Goal: Task Accomplishment & Management: Manage account settings

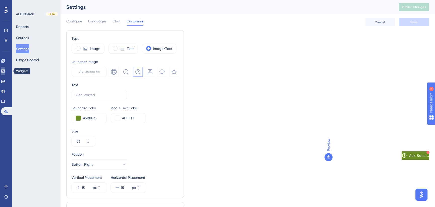
click at [5, 70] on icon at bounding box center [2, 70] width 3 height 3
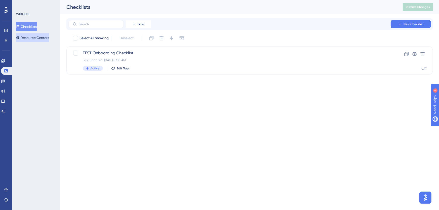
click at [43, 36] on button "Resource Centers" at bounding box center [32, 37] width 33 height 9
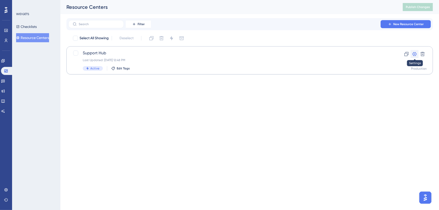
click at [413, 53] on icon at bounding box center [414, 54] width 4 height 4
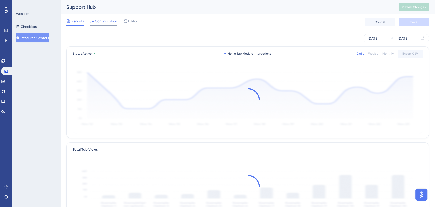
click at [104, 22] on span "Configuration" at bounding box center [106, 21] width 22 height 6
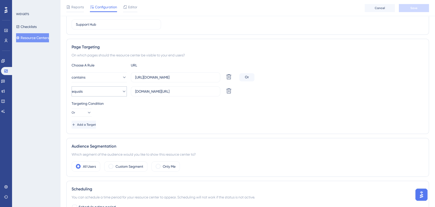
scroll to position [149, 0]
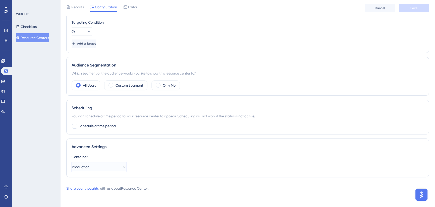
click at [122, 167] on icon at bounding box center [124, 166] width 5 height 5
click at [110, 193] on div "UAT UAT" at bounding box center [99, 192] width 41 height 10
click at [411, 9] on span "Save" at bounding box center [414, 8] width 7 height 4
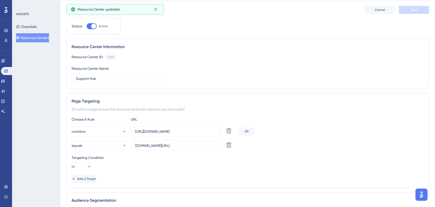
scroll to position [0, 0]
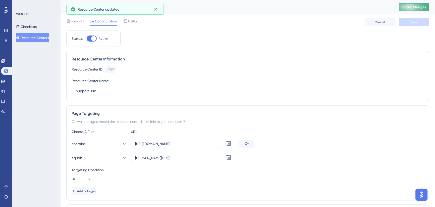
click at [412, 6] on span "Publish Changes" at bounding box center [414, 7] width 24 height 4
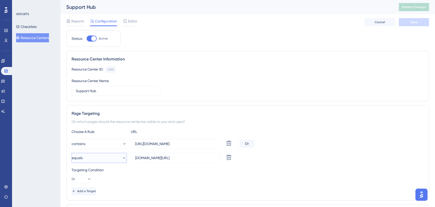
click at [122, 158] on icon at bounding box center [124, 157] width 5 height 5
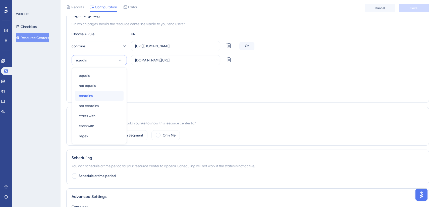
click at [81, 94] on span "contains" at bounding box center [86, 96] width 14 height 6
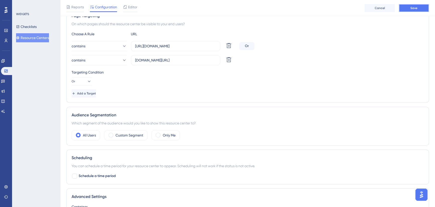
click at [417, 9] on span "Save" at bounding box center [414, 8] width 7 height 4
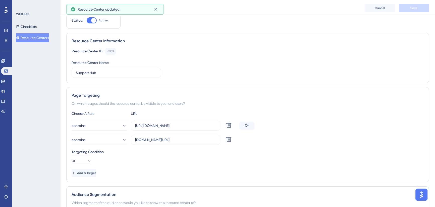
scroll to position [0, 0]
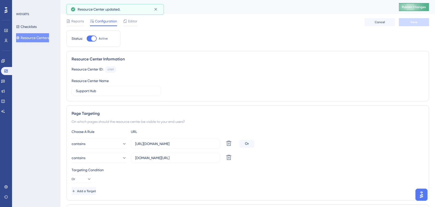
click at [415, 6] on span "Publish Changes" at bounding box center [414, 7] width 24 height 4
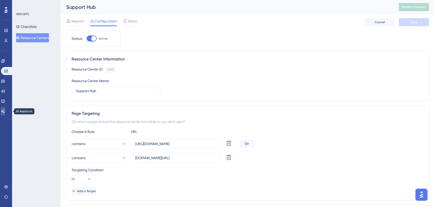
click at [4, 111] on icon at bounding box center [3, 111] width 4 height 4
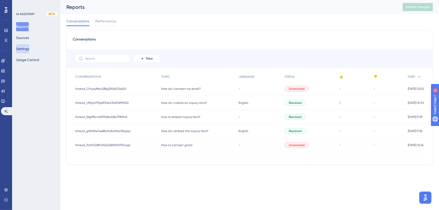
click at [27, 45] on button "Settings" at bounding box center [22, 48] width 13 height 9
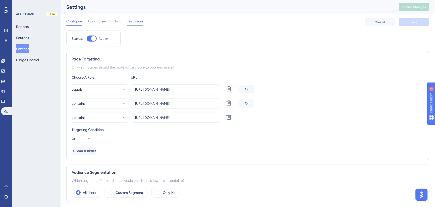
click at [134, 23] on span "Customize" at bounding box center [135, 21] width 17 height 6
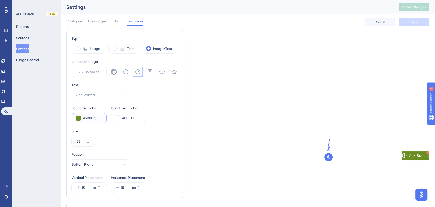
click at [90, 117] on input "#6B8E23" at bounding box center [93, 118] width 20 height 6
click at [5, 71] on icon at bounding box center [3, 71] width 4 height 4
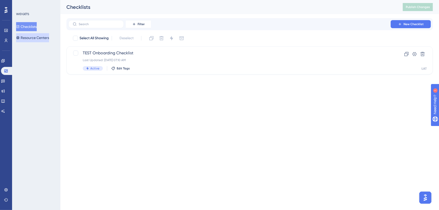
click at [45, 37] on button "Resource Centers" at bounding box center [32, 37] width 33 height 9
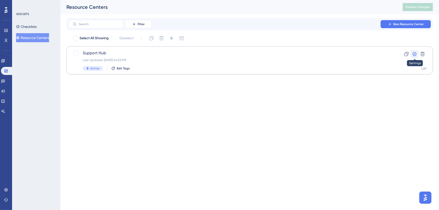
click at [415, 53] on icon at bounding box center [414, 54] width 4 height 4
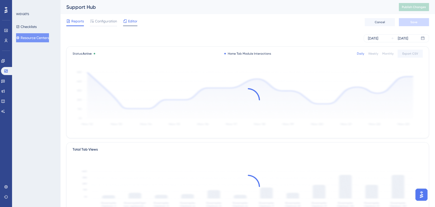
click at [131, 21] on span "Editor" at bounding box center [132, 21] width 9 height 6
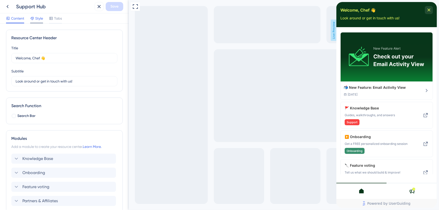
click at [38, 19] on span "Style" at bounding box center [39, 18] width 8 height 6
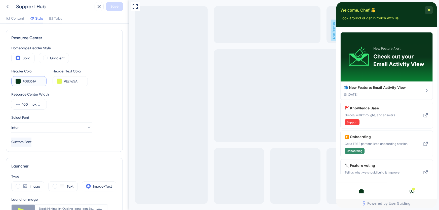
click at [29, 82] on input "#08361A" at bounding box center [33, 81] width 20 height 6
paste input "6B8E23"
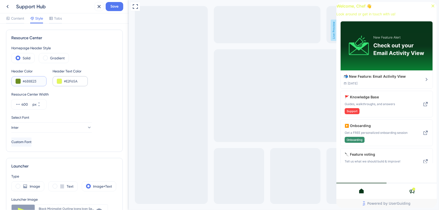
type input "#6B8E23"
click at [75, 81] on input "#E2F65A" at bounding box center [74, 81] width 20 height 6
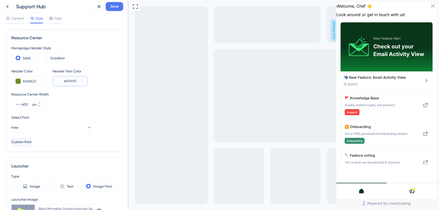
type input "#FFFFFF"
click at [60, 101] on div "Resource Center Width 400 px" at bounding box center [64, 100] width 106 height 18
click at [46, 58] on span at bounding box center [45, 58] width 5 height 5
click at [49, 56] on input "radio" at bounding box center [49, 56] width 0 height 0
click at [18, 58] on span at bounding box center [18, 58] width 5 height 5
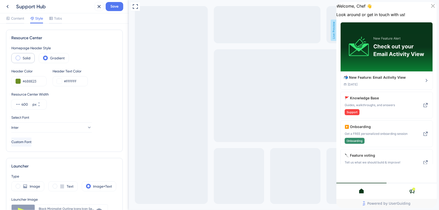
click at [22, 56] on input "radio" at bounding box center [22, 56] width 0 height 0
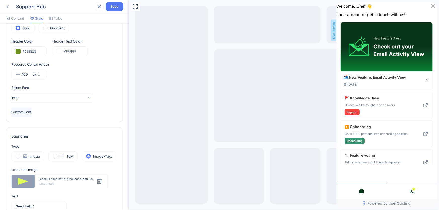
scroll to position [23, 0]
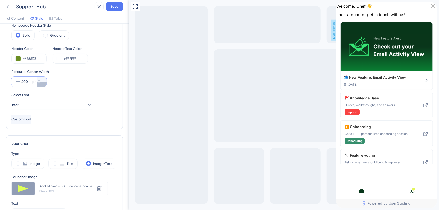
click at [40, 82] on icon at bounding box center [38, 83] width 3 height 3
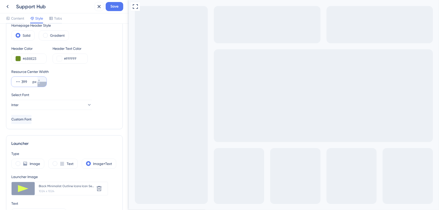
click at [40, 83] on icon at bounding box center [39, 83] width 2 height 1
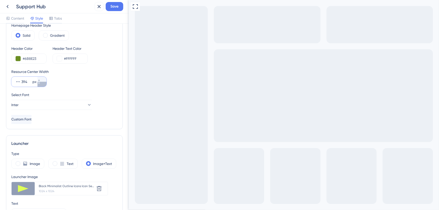
click at [40, 83] on icon at bounding box center [39, 83] width 2 height 1
drag, startPoint x: 30, startPoint y: 80, endPoint x: 21, endPoint y: 80, distance: 8.8
click at [21, 80] on input "393" at bounding box center [26, 82] width 10 height 6
click at [25, 82] on input "300" at bounding box center [26, 82] width 10 height 6
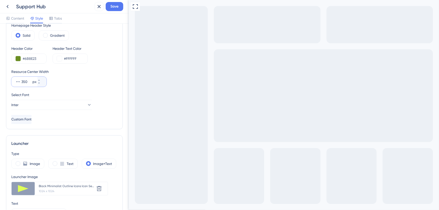
scroll to position [0, 0]
type input "350"
click at [87, 81] on div "Resource Center Width 350 px" at bounding box center [64, 78] width 106 height 18
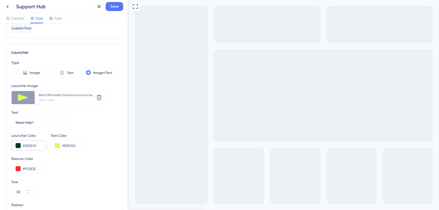
scroll to position [114, 0]
click at [70, 145] on input "#E2F65A" at bounding box center [72, 145] width 20 height 6
type input "#FFFFFF"
click at [33, 145] on input "#08361A" at bounding box center [33, 145] width 20 height 6
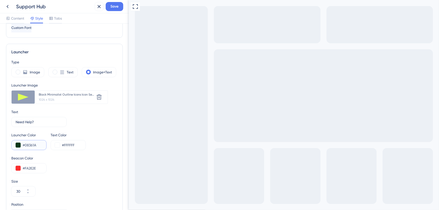
click at [33, 145] on input "#08361A" at bounding box center [33, 145] width 20 height 6
paste input "6B8E23"
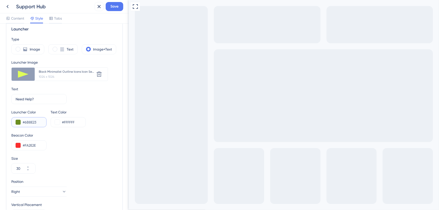
scroll to position [160, 0]
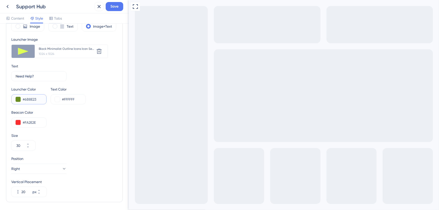
type input "#6B8E23"
click at [30, 122] on input "#FA2E2E" at bounding box center [33, 122] width 20 height 6
paste input "E94B"
type input "#E94B2E"
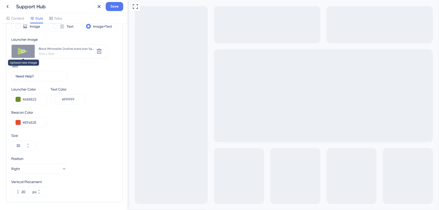
click at [24, 50] on icon at bounding box center [23, 51] width 3 height 3
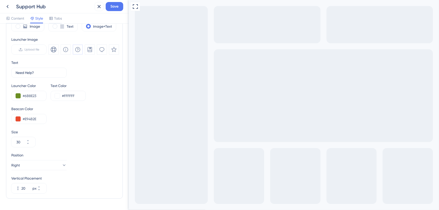
click at [77, 50] on icon at bounding box center [77, 49] width 5 height 5
click at [90, 48] on icon at bounding box center [89, 49] width 5 height 5
click at [55, 49] on icon at bounding box center [54, 50] width 6 height 6
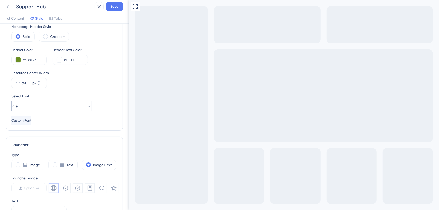
scroll to position [0, 0]
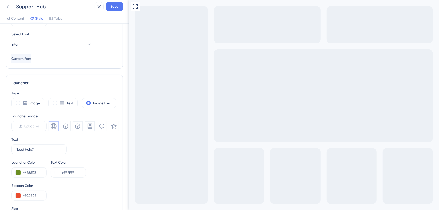
scroll to position [83, 0]
click at [32, 151] on input "Need Help?" at bounding box center [37, 150] width 42 height 6
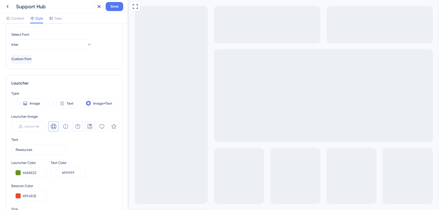
scroll to position [80, 0]
drag, startPoint x: 34, startPoint y: 149, endPoint x: -12, endPoint y: 146, distance: 46.1
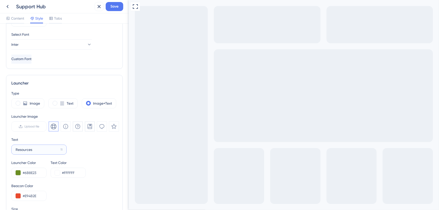
click at [0, 0] on html "Support Hub Save Content Style Tabs Resource Center Homepage Header Style Solid…" at bounding box center [219, 0] width 439 height 0
type input "Updates"
click at [88, 142] on div "Text Updates 13" at bounding box center [64, 146] width 106 height 18
drag, startPoint x: 37, startPoint y: 150, endPoint x: 18, endPoint y: 150, distance: 18.9
click at [18, 150] on input "Updates" at bounding box center [37, 150] width 42 height 6
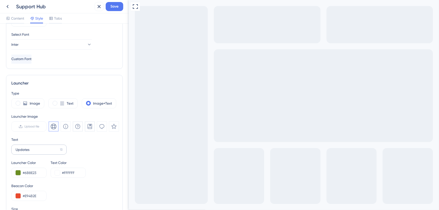
click at [15, 149] on label "Updates 13" at bounding box center [38, 150] width 55 height 10
click at [16, 149] on input "Updates" at bounding box center [37, 150] width 42 height 6
click at [16, 150] on input "Updates" at bounding box center [37, 150] width 42 height 6
drag, startPoint x: 19, startPoint y: 148, endPoint x: -7, endPoint y: 148, distance: 25.6
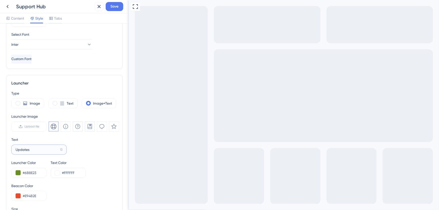
click at [0, 0] on html "Support Hub Save Content Style Tabs Resource Center Homepage Header Style Solid…" at bounding box center [219, 0] width 439 height 0
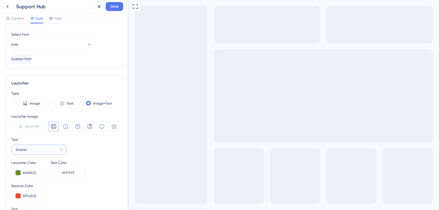
drag, startPoint x: 33, startPoint y: 149, endPoint x: -35, endPoint y: 155, distance: 68.4
click at [0, 0] on html "Support Hub Save Content Style Tabs Resource Center Homepage Header Style Solid…" at bounding box center [219, 0] width 439 height 0
drag, startPoint x: 248, startPoint y: 244, endPoint x: 533, endPoint y: 336, distance: 299.5
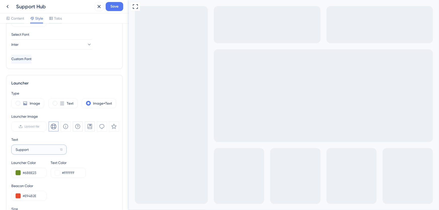
drag, startPoint x: 30, startPoint y: 149, endPoint x: -8, endPoint y: 156, distance: 38.1
click at [0, 0] on html "Support Hub Save Content Style Tabs Resource Center Homepage Header Style Solid…" at bounding box center [219, 0] width 439 height 0
type input "The Feed"
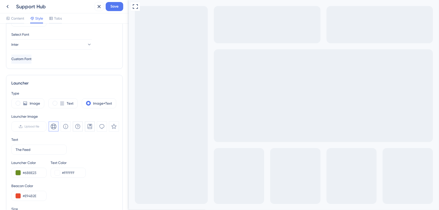
click at [64, 103] on icon at bounding box center [62, 103] width 5 height 5
type input "34"
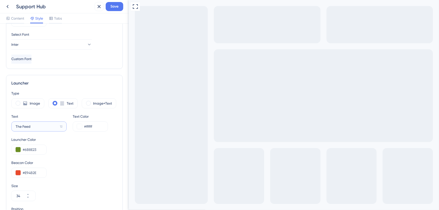
drag, startPoint x: 39, startPoint y: 125, endPoint x: -30, endPoint y: 136, distance: 69.7
click at [0, 0] on html "Support Hub Save Content Style Tabs Resource Center Homepage Header Style Solid…" at bounding box center [219, 0] width 439 height 0
type input "Bulletin Board"
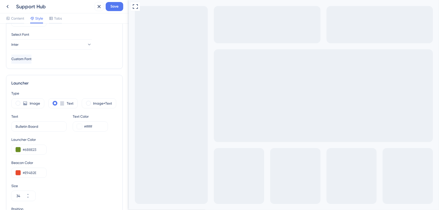
click at [110, 8] on button "Save" at bounding box center [115, 6] width 18 height 9
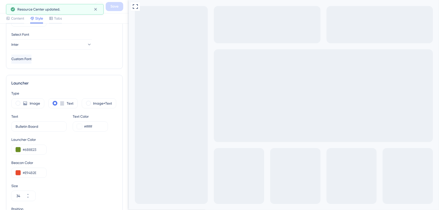
click at [5, 6] on icon at bounding box center [8, 7] width 6 height 6
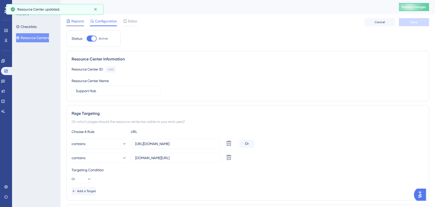
click at [76, 22] on span "Reports" at bounding box center [77, 21] width 13 height 6
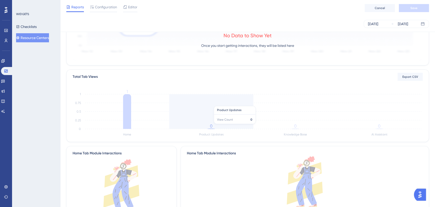
scroll to position [23, 0]
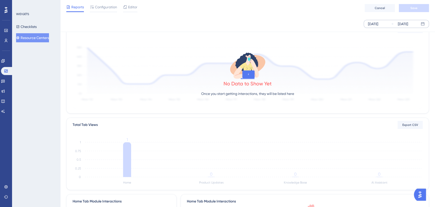
click at [379, 22] on div "[DATE]" at bounding box center [373, 24] width 10 height 6
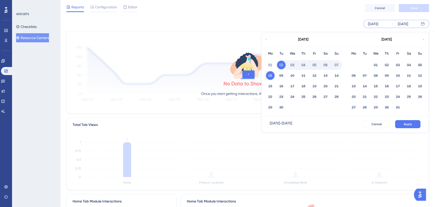
click at [267, 38] on icon at bounding box center [266, 39] width 3 height 5
click at [282, 65] on button "01" at bounding box center [281, 65] width 9 height 9
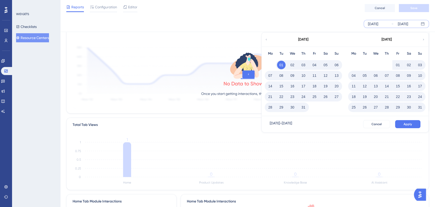
click at [302, 107] on button "31" at bounding box center [303, 107] width 9 height 9
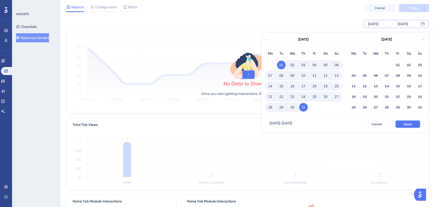
click at [406, 123] on span "Apply" at bounding box center [408, 124] width 8 height 4
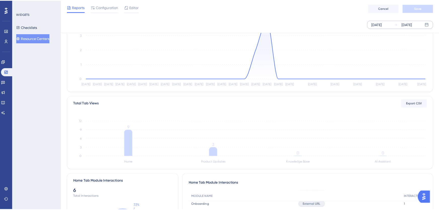
scroll to position [0, 0]
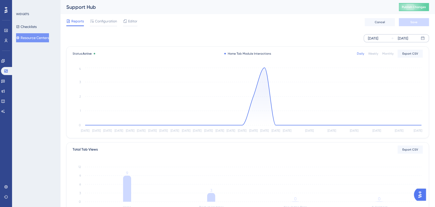
click at [126, 21] on icon at bounding box center [125, 20] width 3 height 3
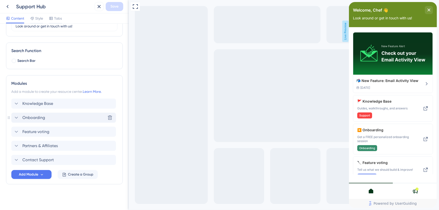
scroll to position [55, 0]
click at [18, 101] on icon at bounding box center [16, 103] width 6 height 6
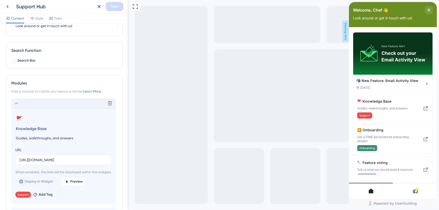
click at [16, 102] on icon at bounding box center [16, 103] width 6 height 6
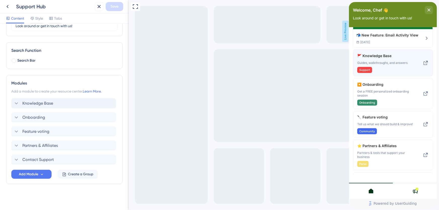
scroll to position [0, 0]
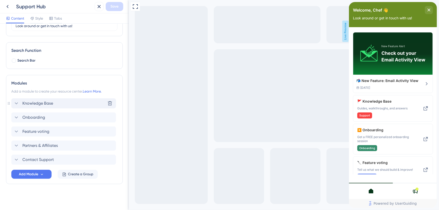
click at [17, 103] on icon at bounding box center [16, 103] width 3 height 2
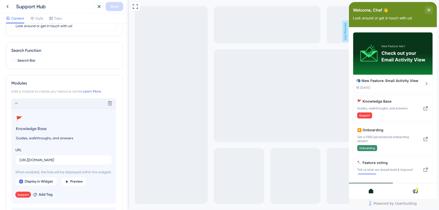
click at [6, 128] on div "Resource Center Header Title Welcome, Chef 👋 12 Welcome, Chef 👋 Subtitle Look a…" at bounding box center [64, 117] width 129 height 186
drag, startPoint x: 16, startPoint y: 126, endPoint x: 40, endPoint y: 129, distance: 24.5
click at [16, 126] on input "Help Center" at bounding box center [64, 129] width 98 height 8
type input "Visit Help Center"
click at [17, 137] on input "Guides, walkthroughs, and answers" at bounding box center [64, 138] width 98 height 7
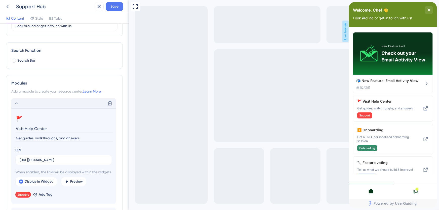
drag, startPoint x: 81, startPoint y: 138, endPoint x: 15, endPoint y: 138, distance: 65.9
click at [15, 138] on input "Get guides, walkthroughs, and answers" at bounding box center [64, 138] width 98 height 7
type input "Answers, guides, and walkthroughs"
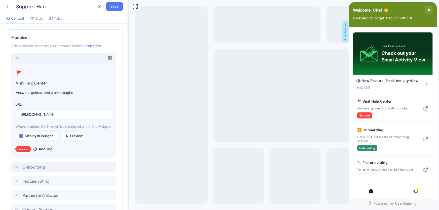
scroll to position [147, 0]
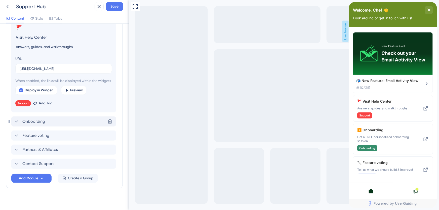
click at [17, 124] on icon at bounding box center [16, 121] width 6 height 6
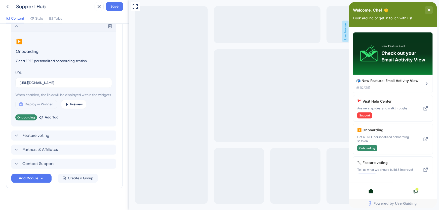
drag, startPoint x: 40, startPoint y: 50, endPoint x: 6, endPoint y: 51, distance: 34.2
click at [6, 51] on div "Modules Add a module to create your resource center. Learn More. Visit Help Cen…" at bounding box center [64, 86] width 117 height 204
click at [32, 52] on input "Onboarding" at bounding box center [64, 52] width 98 height 8
drag, startPoint x: 41, startPoint y: 52, endPoint x: -5, endPoint y: 51, distance: 45.8
click at [0, 0] on html "Support Hub Save Content Style Tabs Resource Center Header Title Welcome, Chef …" at bounding box center [219, 0] width 439 height 0
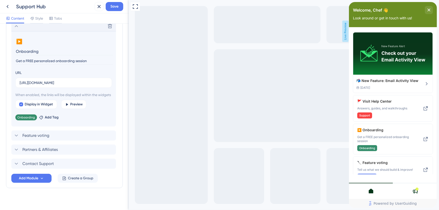
click at [37, 51] on input "Onboarding" at bounding box center [64, 52] width 98 height 8
drag, startPoint x: 40, startPoint y: 52, endPoint x: 9, endPoint y: 51, distance: 31.2
click at [9, 51] on div "Modules Add a module to create your resource center. Learn More. Visit Help Cen…" at bounding box center [64, 86] width 117 height 204
click at [30, 50] on input "Onboarding" at bounding box center [64, 52] width 98 height 8
click at [16, 51] on input "Onboarding" at bounding box center [64, 52] width 98 height 8
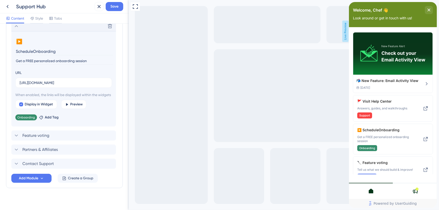
type input "Schedule Onboarding"
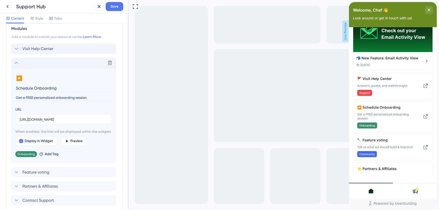
scroll to position [78, 0]
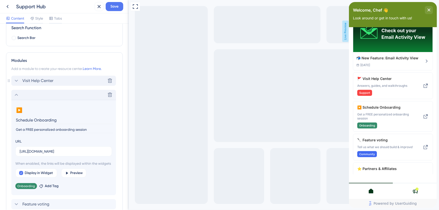
click at [16, 80] on icon at bounding box center [16, 81] width 6 height 6
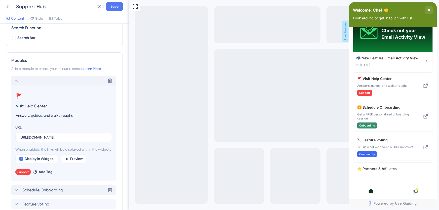
drag, startPoint x: 25, startPoint y: 104, endPoint x: 0, endPoint y: 105, distance: 24.4
click at [0, 105] on div "Resource Center Header Title Welcome, Chef 👋 12 Welcome, Chef 👋 Subtitle Look a…" at bounding box center [64, 117] width 129 height 186
type input "Help Center"
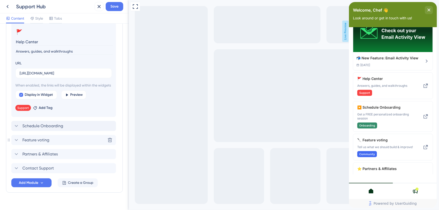
scroll to position [156, 0]
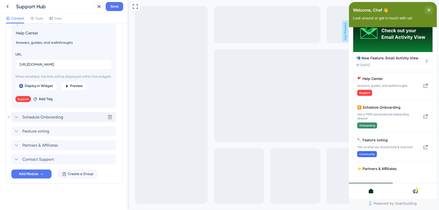
click at [17, 115] on icon at bounding box center [16, 117] width 6 height 6
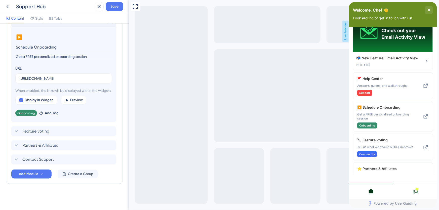
click at [26, 43] on input "Schedule Onboarding" at bounding box center [64, 47] width 98 height 8
type input "Onboarding"
click at [20, 33] on button "▶️" at bounding box center [19, 37] width 8 height 8
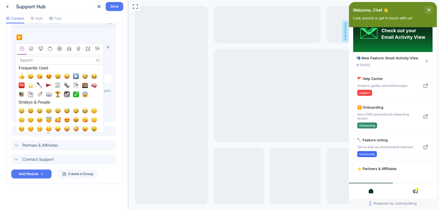
click at [39, 57] on input "Search" at bounding box center [59, 61] width 85 height 8
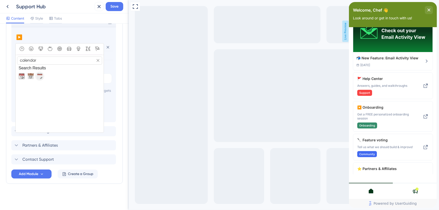
type input "calendar"
click at [40, 73] on span "🗓️, spiral_calendar_pad" at bounding box center [40, 76] width 6 height 6
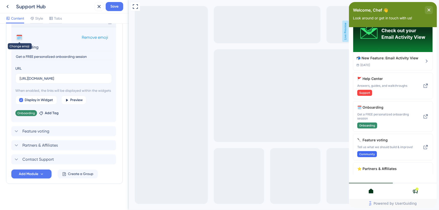
click at [20, 33] on button "🗓️" at bounding box center [19, 37] width 8 height 8
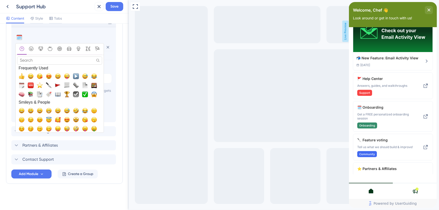
click at [34, 57] on input "Search" at bounding box center [59, 61] width 85 height 8
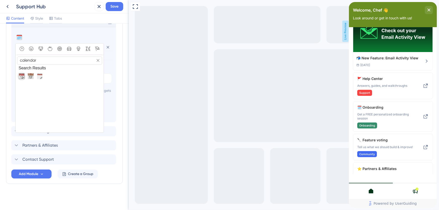
type input "calendar"
click at [21, 73] on span "📆, calendar" at bounding box center [22, 76] width 6 height 6
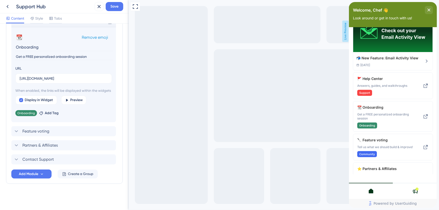
click at [26, 33] on div "📆 Change emoji Remove emoji" at bounding box center [63, 37] width 97 height 8
click at [20, 33] on button "📆" at bounding box center [19, 37] width 8 height 8
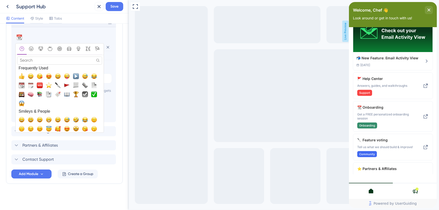
click at [9, 57] on div "Modules Add a module to create your resource center. Learn More. Help Center De…" at bounding box center [64, 81] width 117 height 204
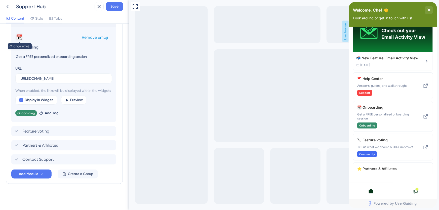
click at [19, 33] on button "📆" at bounding box center [19, 37] width 8 height 8
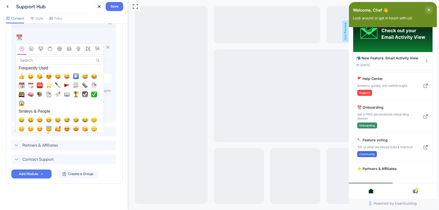
click at [33, 57] on input "Search" at bounding box center [59, 61] width 85 height 8
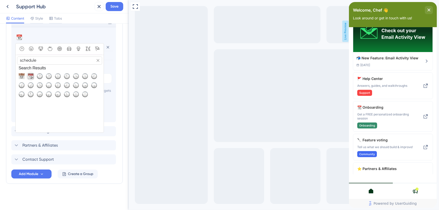
type input "schedule"
click at [29, 73] on span "📆, calendar" at bounding box center [31, 76] width 6 height 6
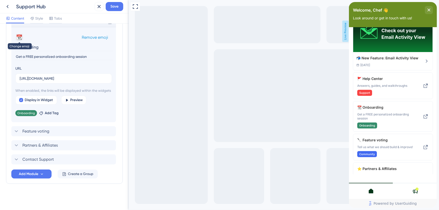
click at [20, 33] on button "📆" at bounding box center [19, 37] width 8 height 8
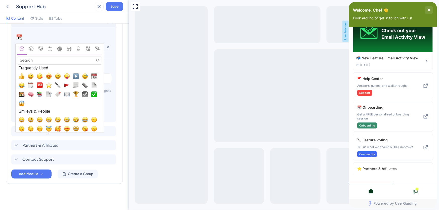
click at [31, 82] on span "🗓️, spiral_calendar_pad" at bounding box center [31, 85] width 6 height 6
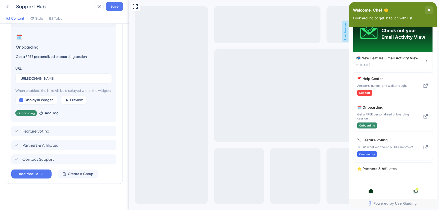
drag, startPoint x: 21, startPoint y: 50, endPoint x: 1, endPoint y: 52, distance: 20.2
click at [1, 52] on div "Resource Center Header Title Welcome, Chef 👋 12 Welcome, Chef 👋 Subtitle Look a…" at bounding box center [64, 117] width 129 height 186
click at [52, 53] on input "Schedule a FREE personalized onboarding session" at bounding box center [64, 56] width 98 height 7
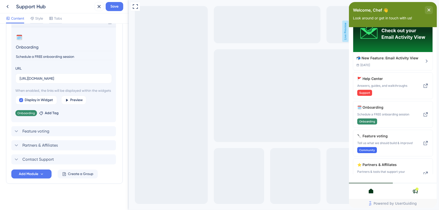
type input "Schedule a FREE onboarding session"
click at [25, 43] on input "Onboarding" at bounding box center [64, 47] width 98 height 8
type input "Walkthrough"
drag, startPoint x: 75, startPoint y: 52, endPoint x: 43, endPoint y: 54, distance: 32.5
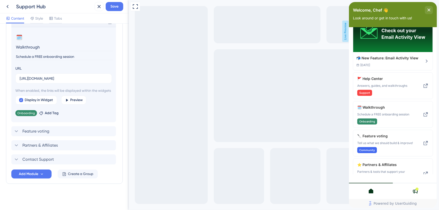
click at [43, 54] on input "Schedule a FREE onboarding session" at bounding box center [64, 56] width 98 height 7
click at [54, 53] on input "Schedule a FREE walkthrough" at bounding box center [64, 56] width 98 height 7
type input "Schedule a FREE walkthrough session"
click at [15, 144] on icon at bounding box center [16, 145] width 6 height 6
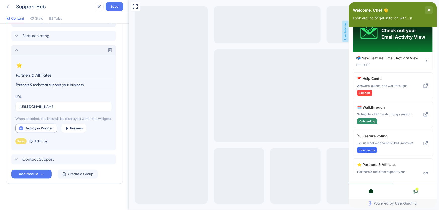
click at [20, 128] on div at bounding box center [21, 128] width 4 height 4
checkbox input "false"
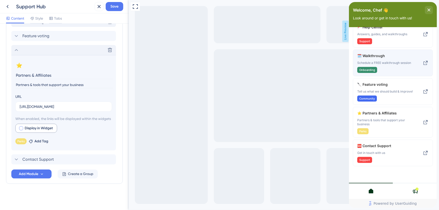
scroll to position [0, 0]
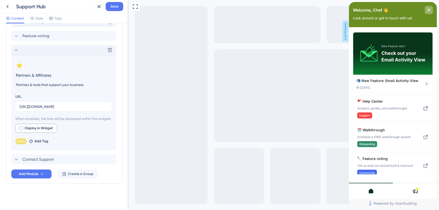
click at [429, 10] on icon "close resource center" at bounding box center [428, 10] width 3 height 3
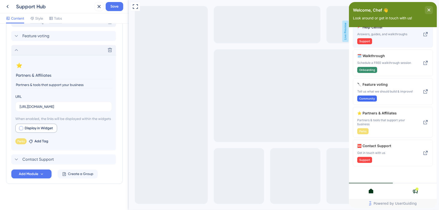
scroll to position [76, 0]
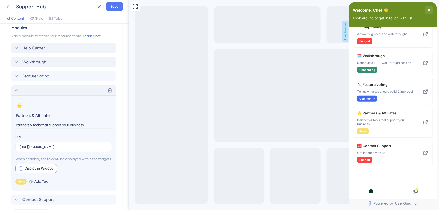
click at [16, 89] on icon at bounding box center [16, 90] width 6 height 6
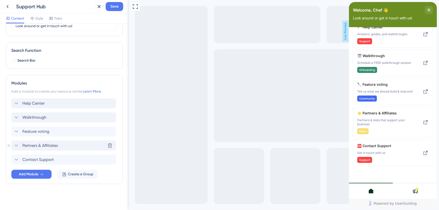
click at [16, 145] on icon at bounding box center [16, 146] width 3 height 2
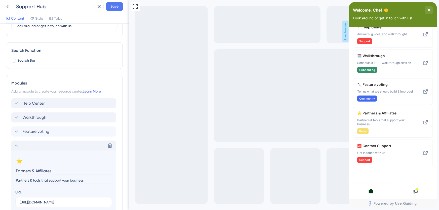
scroll to position [111, 0]
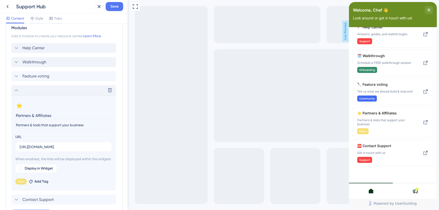
click at [17, 88] on icon at bounding box center [16, 90] width 6 height 6
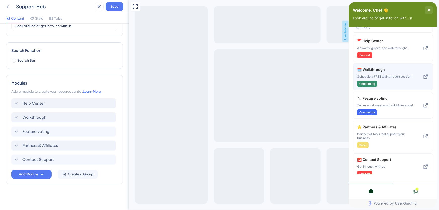
scroll to position [76, 0]
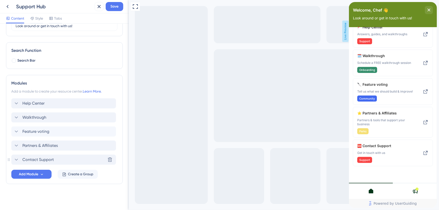
click at [16, 159] on icon at bounding box center [16, 160] width 6 height 6
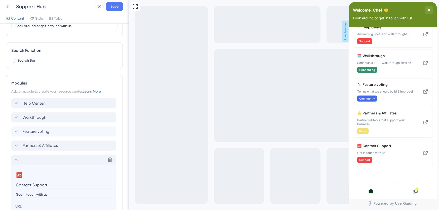
scroll to position [111, 0]
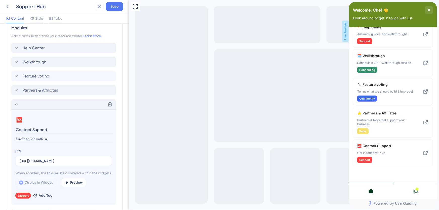
click at [42, 129] on input "Contact Support" at bounding box center [64, 130] width 98 height 8
type input "Contact Us"
drag, startPoint x: 50, startPoint y: 138, endPoint x: 44, endPoint y: 138, distance: 6.3
click at [44, 138] on input "Get in touch with us" at bounding box center [64, 139] width 98 height 7
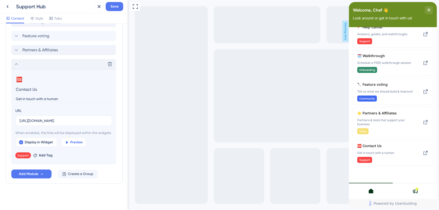
scroll to position [156, 0]
type input "Get in touch with a human"
click at [115, 6] on span "Save" at bounding box center [114, 7] width 8 height 6
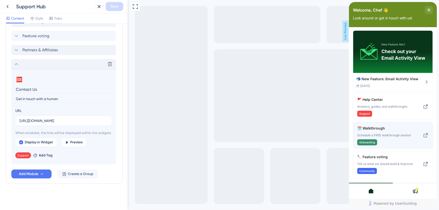
scroll to position [0, 0]
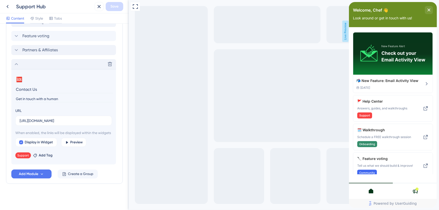
click at [17, 61] on icon at bounding box center [16, 64] width 6 height 6
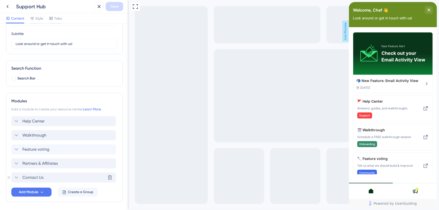
scroll to position [10, 0]
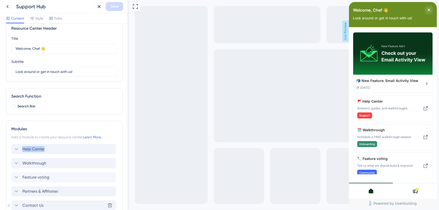
drag, startPoint x: 9, startPoint y: 157, endPoint x: 10, endPoint y: 151, distance: 5.8
click at [10, 151] on div "Modules Add a module to create your resource center. Learn More. Help Center Wa…" at bounding box center [64, 175] width 117 height 109
drag, startPoint x: 15, startPoint y: 163, endPoint x: 15, endPoint y: 146, distance: 17.1
click at [16, 146] on div "Help Center Walkthrough Feature voting Partners & Affiliates Contact Us Delete" at bounding box center [64, 177] width 106 height 66
click at [111, 135] on div "Add a module to create your resource center. Learn More." at bounding box center [64, 137] width 106 height 6
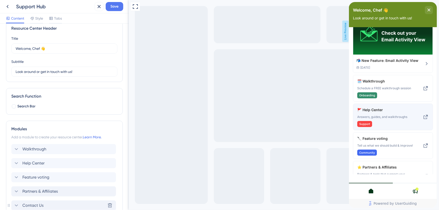
scroll to position [68, 0]
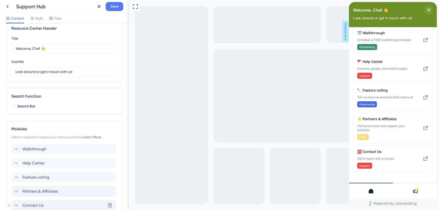
click at [415, 191] on icon at bounding box center [415, 191] width 6 height 6
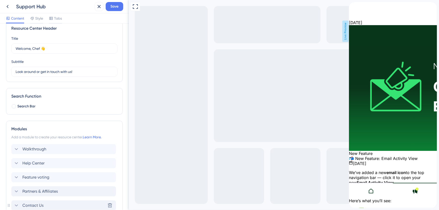
click at [370, 191] on icon at bounding box center [371, 191] width 6 height 6
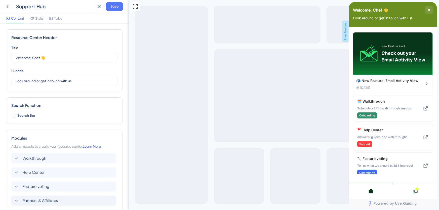
scroll to position [0, 0]
click at [37, 20] on span "Style" at bounding box center [39, 18] width 8 height 6
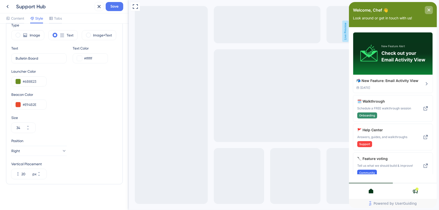
click at [429, 11] on icon "close resource center" at bounding box center [428, 10] width 3 height 3
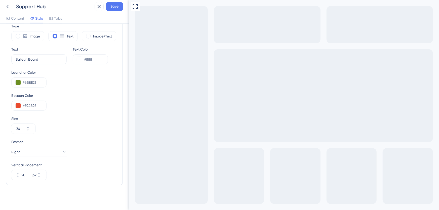
scroll to position [151, 0]
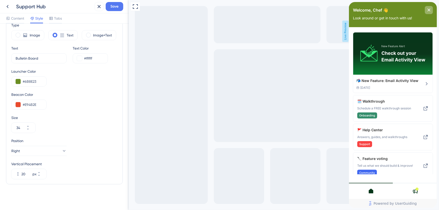
click at [429, 9] on icon "close resource center" at bounding box center [428, 10] width 3 height 3
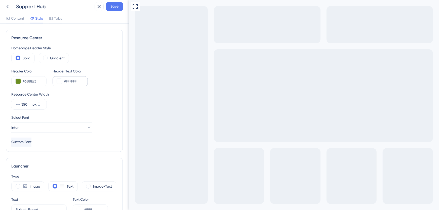
scroll to position [0, 0]
click at [81, 125] on button "Inter" at bounding box center [51, 127] width 80 height 10
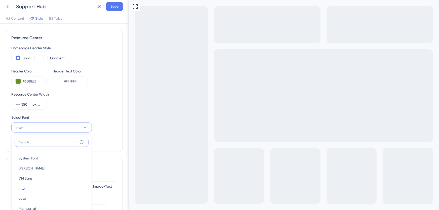
scroll to position [46, 0]
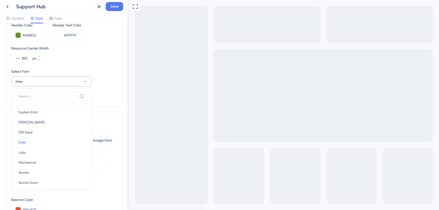
click at [107, 85] on div "Select Font Inter System Font System Font [PERSON_NAME] [PERSON_NAME] Sans DM S…" at bounding box center [64, 77] width 106 height 18
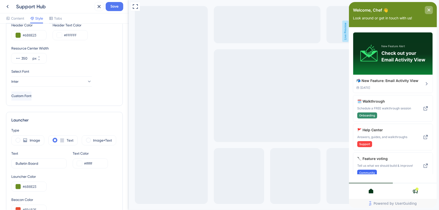
click at [428, 13] on div "close resource center" at bounding box center [428, 10] width 8 height 8
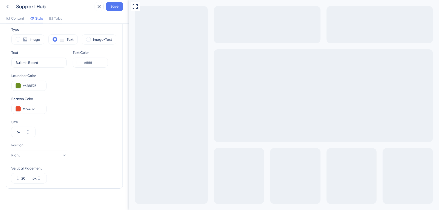
scroll to position [151, 0]
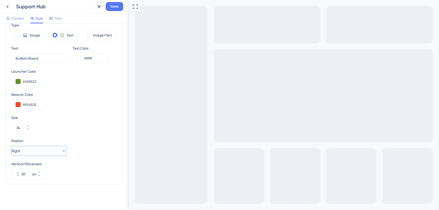
click at [54, 149] on button "Right" at bounding box center [38, 151] width 55 height 10
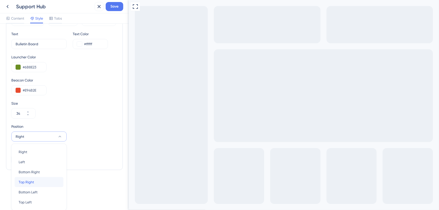
click at [39, 181] on div "Top Right Top Right" at bounding box center [39, 182] width 41 height 10
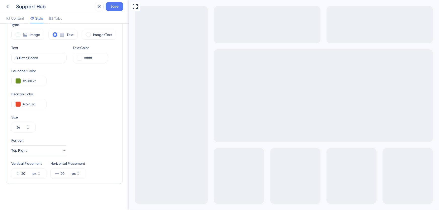
scroll to position [151, 0]
click at [46, 151] on button "Top Right" at bounding box center [38, 151] width 55 height 10
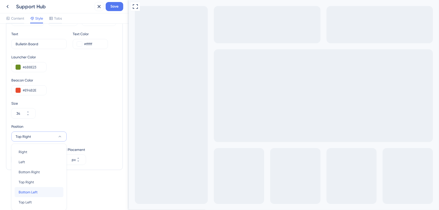
click at [39, 192] on div "Bottom Left Bottom Left" at bounding box center [39, 192] width 41 height 10
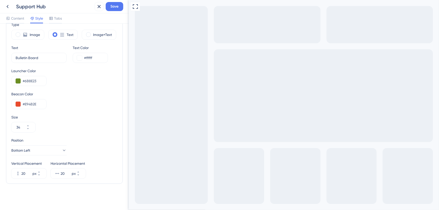
scroll to position [151, 0]
click at [37, 150] on button "Bottom Left" at bounding box center [38, 151] width 55 height 10
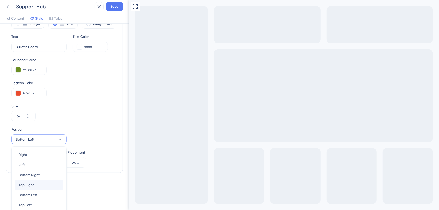
scroll to position [165, 0]
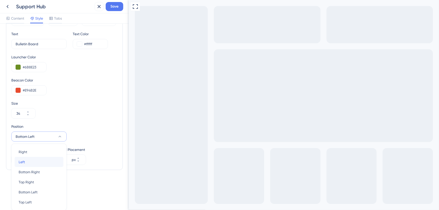
click at [35, 159] on div "Left Left" at bounding box center [39, 162] width 41 height 10
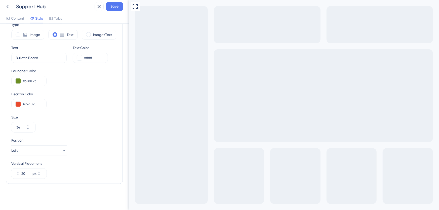
scroll to position [151, 0]
click at [39, 152] on button "Left" at bounding box center [38, 151] width 55 height 10
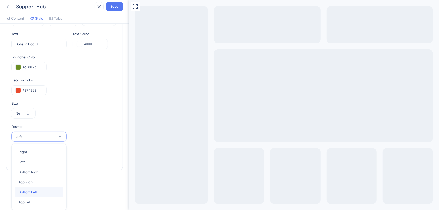
click at [37, 192] on span "Bottom Left" at bounding box center [28, 192] width 19 height 6
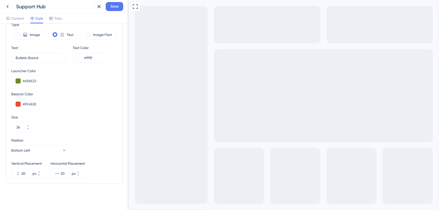
scroll to position [151, 0]
drag, startPoint x: 43, startPoint y: 56, endPoint x: -14, endPoint y: 56, distance: 57.1
click at [0, 0] on html "Support Hub Save Content Style Tabs Resource Center Homepage Header Style Solid…" at bounding box center [219, 0] width 439 height 0
type input "News & Updates"
click at [98, 97] on div "Beacon Color #E94B2E" at bounding box center [64, 101] width 106 height 18
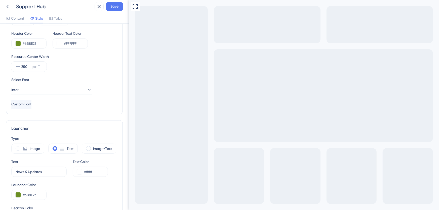
scroll to position [37, 0]
click at [114, 7] on span "Save" at bounding box center [114, 7] width 8 height 6
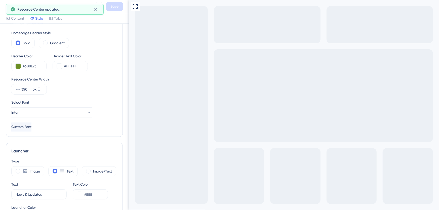
scroll to position [0, 0]
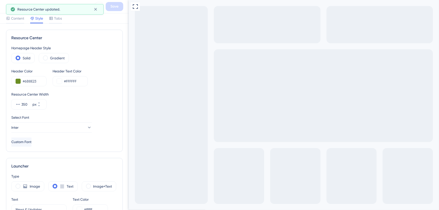
click at [5, 5] on icon at bounding box center [8, 7] width 6 height 6
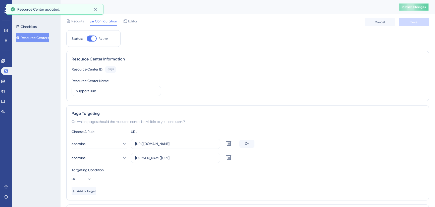
click at [413, 6] on span "Publish Changes" at bounding box center [414, 7] width 24 height 4
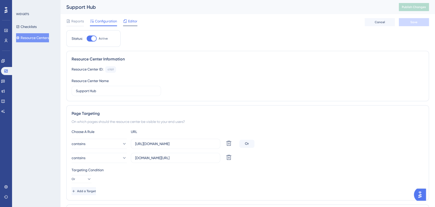
click at [130, 21] on span "Editor" at bounding box center [132, 21] width 9 height 6
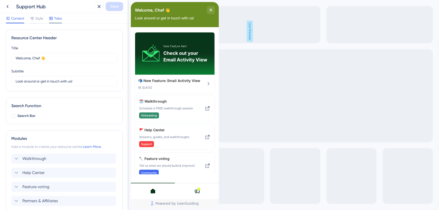
click at [56, 19] on span "Tabs" at bounding box center [58, 18] width 8 height 6
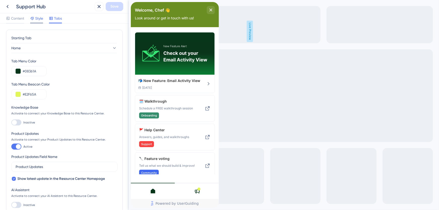
click at [41, 15] on span "Style" at bounding box center [39, 18] width 8 height 6
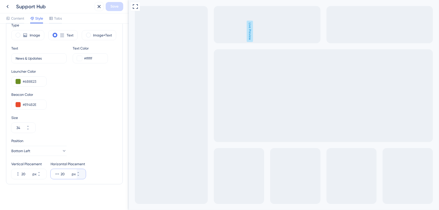
click at [64, 173] on input "20" at bounding box center [66, 174] width 10 height 6
drag, startPoint x: 66, startPoint y: 173, endPoint x: 53, endPoint y: 173, distance: 12.6
click at [53, 173] on div "20 px" at bounding box center [64, 174] width 26 height 10
type input "50"
click at [66, 172] on input "50" at bounding box center [66, 174] width 10 height 6
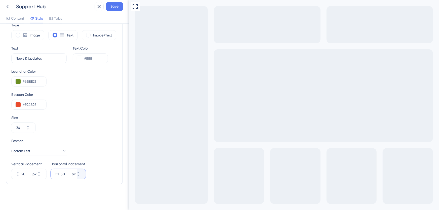
drag, startPoint x: 68, startPoint y: 173, endPoint x: 54, endPoint y: 173, distance: 14.1
click at [54, 173] on div "50 px" at bounding box center [64, 174] width 26 height 10
drag, startPoint x: 68, startPoint y: 173, endPoint x: 56, endPoint y: 173, distance: 12.1
click at [56, 173] on div "150 px" at bounding box center [64, 174] width 26 height 10
type input "200"
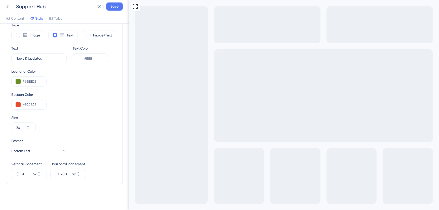
click at [114, 5] on span "Save" at bounding box center [114, 7] width 8 height 6
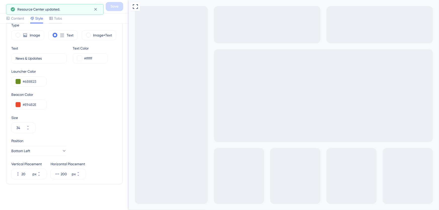
click at [93, 10] on icon at bounding box center [95, 9] width 5 height 5
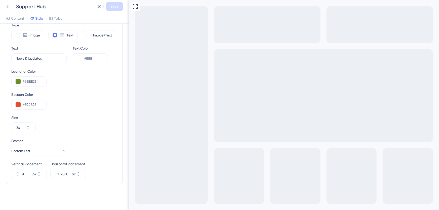
click at [9, 7] on icon at bounding box center [8, 7] width 6 height 6
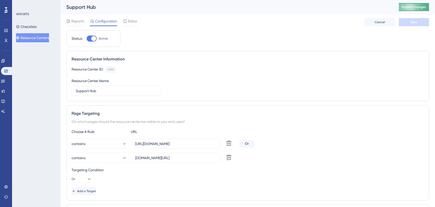
click at [421, 10] on button "Publish Changes" at bounding box center [414, 7] width 30 height 8
click at [134, 20] on span "Editor" at bounding box center [132, 21] width 9 height 6
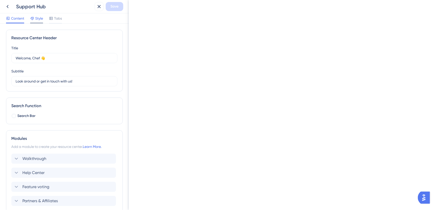
click at [40, 17] on span "Style" at bounding box center [39, 18] width 8 height 6
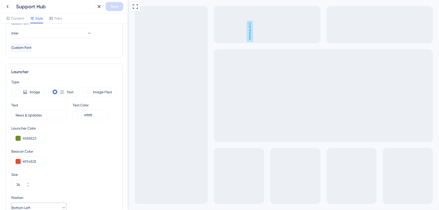
click at [35, 195] on div "Position" at bounding box center [38, 198] width 55 height 6
click at [30, 205] on span "Bottom Left" at bounding box center [21, 208] width 19 height 6
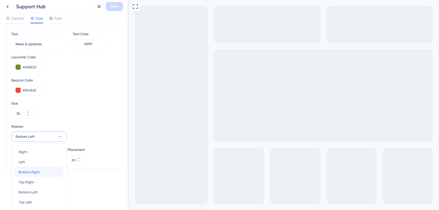
click at [36, 172] on span "Bottom Right" at bounding box center [29, 172] width 21 height 6
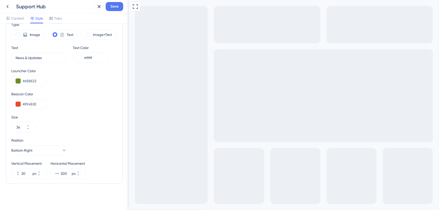
scroll to position [151, 0]
click at [72, 137] on div "Type Image Text Image+Text Text News & Updates 6 Text Color #ffffff Launcher Co…" at bounding box center [64, 100] width 106 height 157
click at [63, 174] on input "200" at bounding box center [66, 174] width 10 height 6
click at [65, 173] on input "200" at bounding box center [66, 174] width 10 height 6
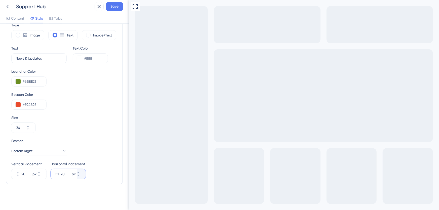
click at [65, 173] on input "20" at bounding box center [66, 174] width 10 height 6
click at [64, 173] on input "20" at bounding box center [66, 174] width 10 height 6
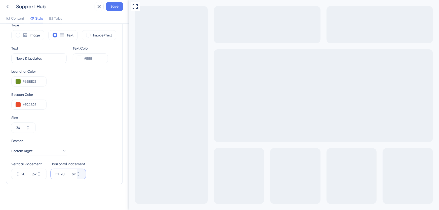
click at [64, 173] on input "20" at bounding box center [66, 174] width 10 height 6
type input "15"
click at [93, 157] on div "Position Bottom Right Vertical Placement 20 px Horizontal Placement 15 px" at bounding box center [64, 158] width 106 height 41
click at [24, 171] on input "20" at bounding box center [26, 174] width 10 height 6
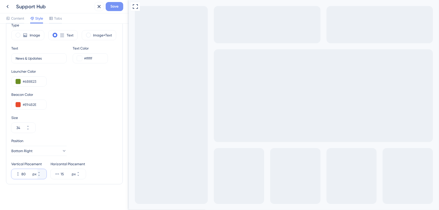
type input "80"
click at [115, 4] on span "Save" at bounding box center [114, 7] width 8 height 6
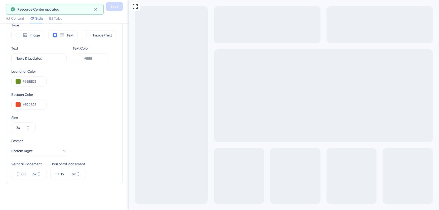
click at [8, 7] on div "Resource Center updated." at bounding box center [55, 9] width 98 height 11
click at [6, 8] on icon at bounding box center [8, 7] width 6 height 6
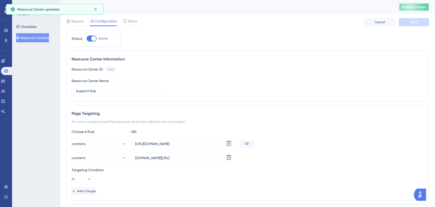
click at [421, 8] on span "Publish Changes" at bounding box center [414, 7] width 24 height 4
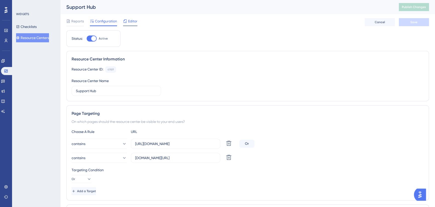
click at [131, 23] on span "Editor" at bounding box center [132, 21] width 9 height 6
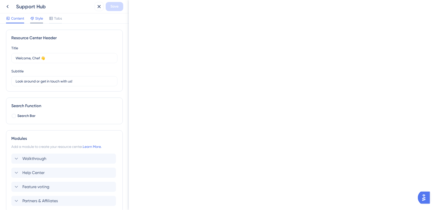
scroll to position [55, 0]
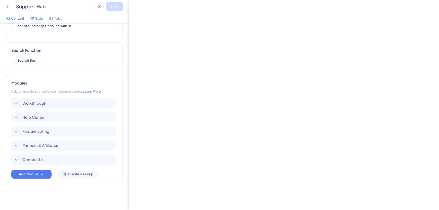
click at [37, 20] on span "Style" at bounding box center [39, 18] width 8 height 6
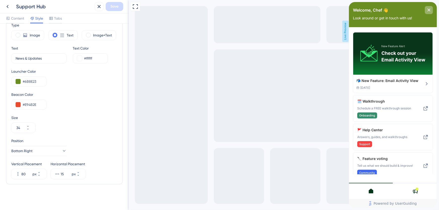
click at [429, 10] on icon "close resource center" at bounding box center [428, 10] width 3 height 3
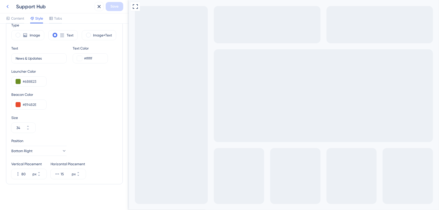
click at [7, 7] on icon at bounding box center [8, 6] width 2 height 3
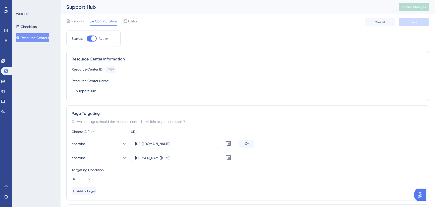
click at [134, 20] on span "Editor" at bounding box center [132, 21] width 9 height 6
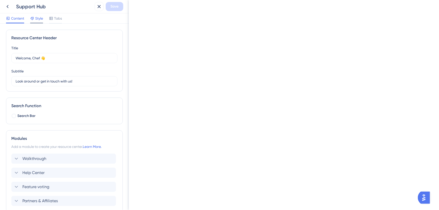
scroll to position [55, 0]
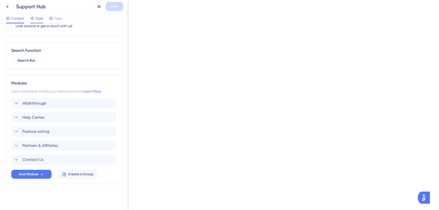
click at [37, 23] on div at bounding box center [36, 23] width 13 height 1
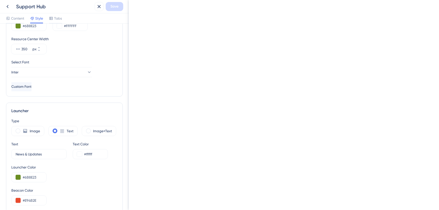
click at [38, 20] on span "Style" at bounding box center [39, 18] width 8 height 6
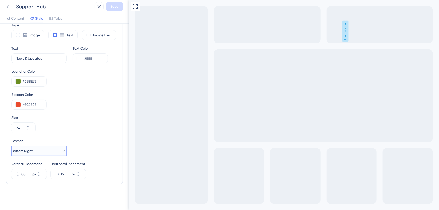
click at [32, 148] on span "Bottom Right" at bounding box center [22, 151] width 21 height 6
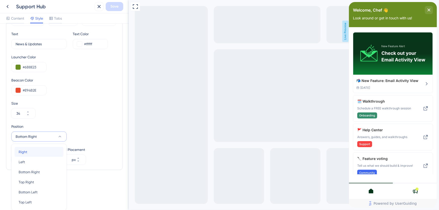
click at [38, 150] on div "Right Right" at bounding box center [39, 152] width 41 height 10
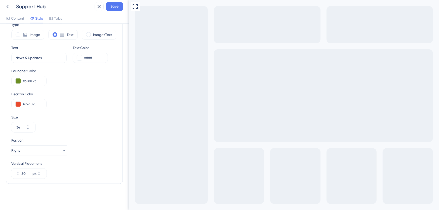
scroll to position [151, 0]
click at [38, 151] on button "Right" at bounding box center [38, 151] width 55 height 10
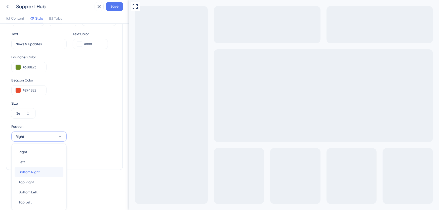
click at [38, 171] on span "Bottom Right" at bounding box center [29, 172] width 21 height 6
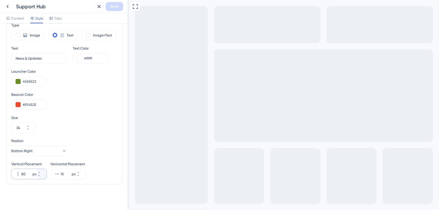
click at [27, 173] on input "80" at bounding box center [26, 174] width 10 height 6
drag, startPoint x: 28, startPoint y: 173, endPoint x: 14, endPoint y: 173, distance: 13.8
click at [14, 173] on div "80 px" at bounding box center [24, 174] width 26 height 10
type input "60"
click at [115, 6] on span "Save" at bounding box center [114, 7] width 8 height 6
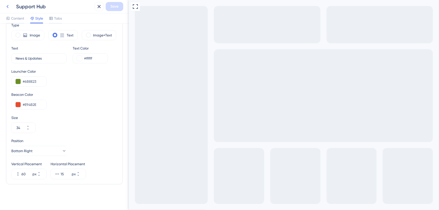
click at [7, 2] on button at bounding box center [7, 6] width 9 height 9
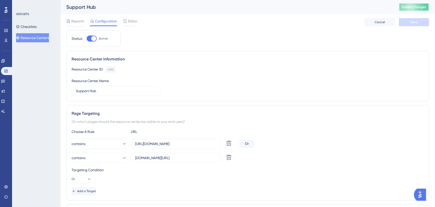
click at [412, 7] on span "Publish Changes" at bounding box center [414, 7] width 24 height 4
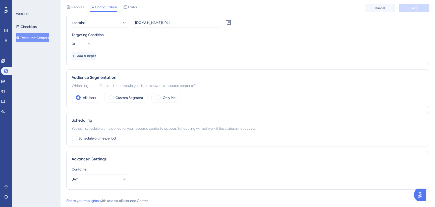
scroll to position [149, 0]
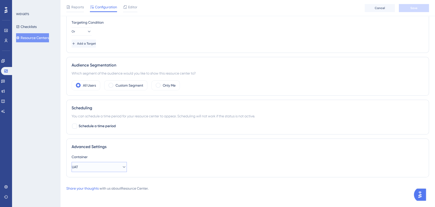
click at [110, 165] on button "UAT" at bounding box center [99, 167] width 55 height 10
click at [94, 181] on span "Production" at bounding box center [88, 182] width 18 height 6
click at [409, 10] on button "Save" at bounding box center [414, 8] width 30 height 8
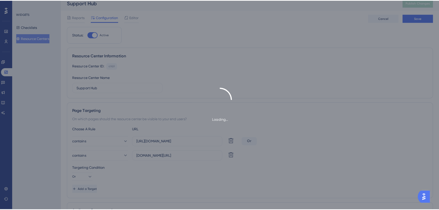
scroll to position [0, 0]
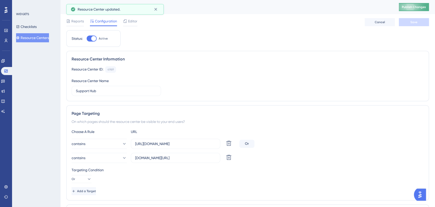
click at [415, 5] on button "Publish Changes" at bounding box center [414, 7] width 30 height 8
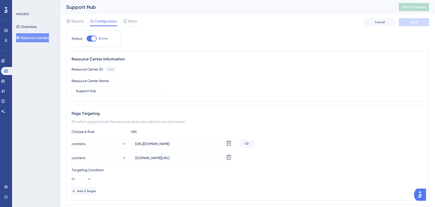
click at [133, 20] on span "Editor" at bounding box center [132, 21] width 9 height 6
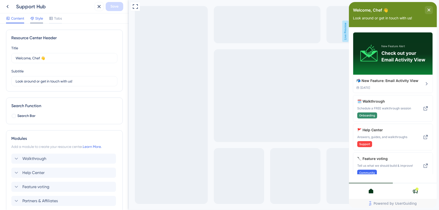
click at [40, 19] on span "Style" at bounding box center [39, 18] width 8 height 6
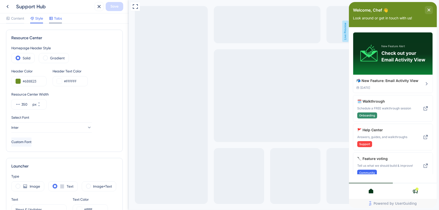
click at [59, 18] on span "Tabs" at bounding box center [58, 18] width 8 height 6
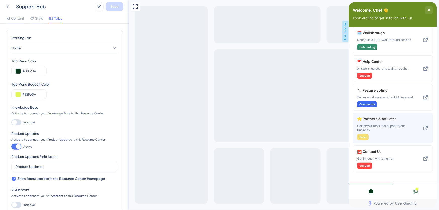
scroll to position [76, 0]
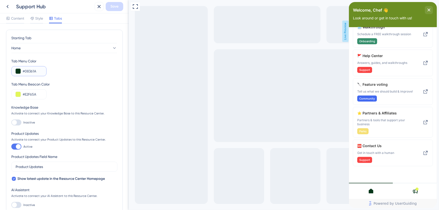
click at [33, 72] on input "#08361A" at bounding box center [33, 71] width 20 height 6
paste input "6B8E23"
type input "#6B8E23"
click at [27, 95] on input "#E2F65A" at bounding box center [33, 94] width 20 height 6
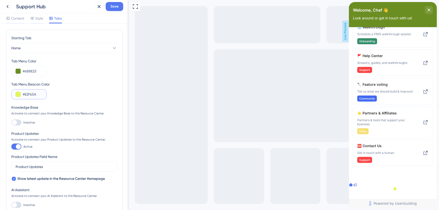
click at [27, 95] on input "#E2F65A" at bounding box center [33, 94] width 20 height 6
paste input "94B2E"
type input "#E94B2E"
click at [74, 90] on div "Tab Menu Beacon Color #E94B2E" at bounding box center [64, 90] width 106 height 18
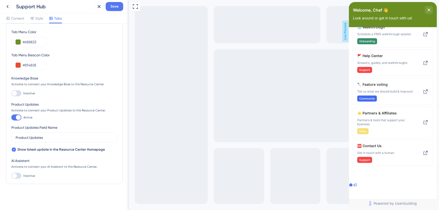
click at [18, 175] on div at bounding box center [16, 176] width 10 height 6
click at [11, 176] on input "Inactive" at bounding box center [11, 176] width 0 height 0
checkbox input "true"
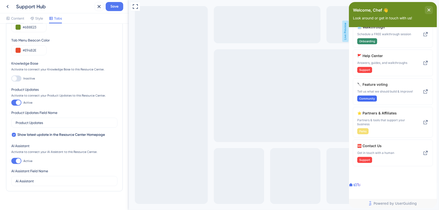
scroll to position [51, 0]
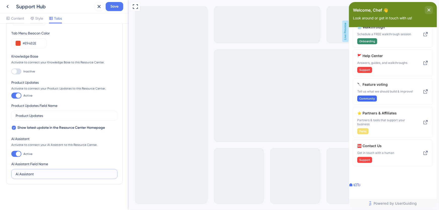
drag, startPoint x: 50, startPoint y: 173, endPoint x: -23, endPoint y: 173, distance: 72.7
click at [0, 0] on html "Support Hub Save Content Style Tabs Starting Tab Home Tab Menu Color #6B8E23 Ta…" at bounding box center [219, 0] width 439 height 0
type input "Ask Sous..."
drag, startPoint x: 289, startPoint y: 147, endPoint x: 162, endPoint y: 174, distance: 130.4
click at [289, 147] on div "Full Screen Preview Live Preview" at bounding box center [283, 105] width 310 height 210
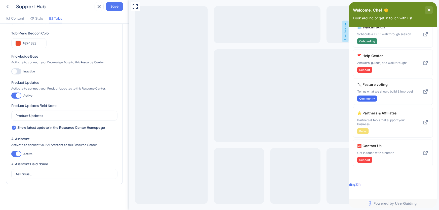
click at [361, 187] on icon at bounding box center [359, 185] width 4 height 4
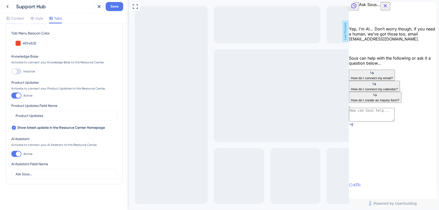
click at [352, 187] on icon at bounding box center [350, 185] width 4 height 4
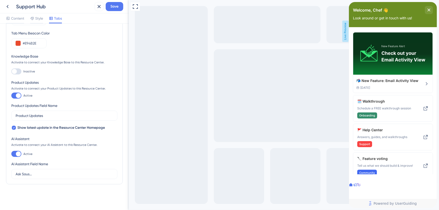
click at [361, 188] on div at bounding box center [359, 185] width 4 height 5
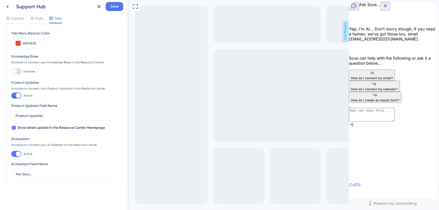
click at [357, 188] on div at bounding box center [354, 185] width 4 height 5
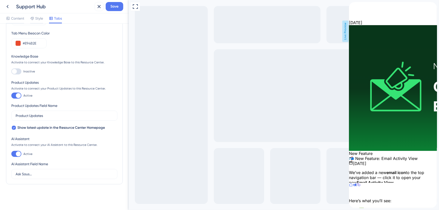
click at [360, 186] on icon at bounding box center [358, 185] width 3 height 3
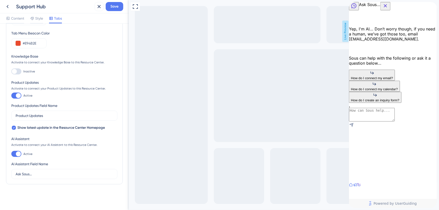
click at [352, 187] on icon at bounding box center [350, 185] width 4 height 4
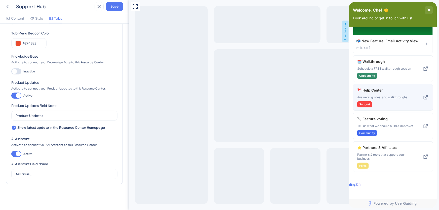
scroll to position [76, 0]
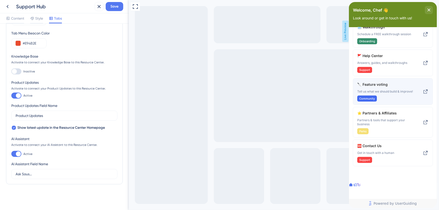
click at [384, 87] on span "🔪 Feature voting" at bounding box center [385, 84] width 57 height 6
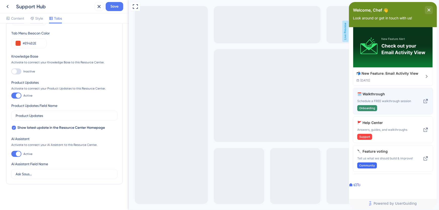
click at [391, 96] on div "🗓️ Walkthrough Schedule a FREE walkthrough session Onboarding" at bounding box center [385, 101] width 57 height 20
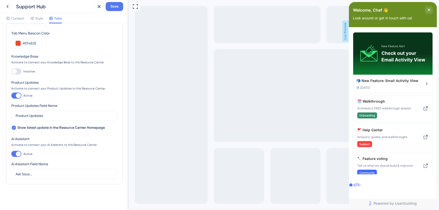
scroll to position [0, 0]
click at [361, 187] on icon at bounding box center [359, 185] width 4 height 4
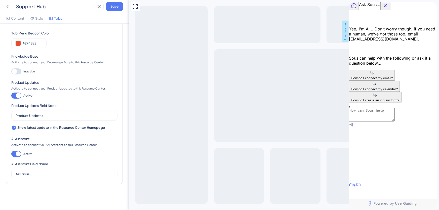
click at [352, 187] on icon at bounding box center [350, 185] width 4 height 4
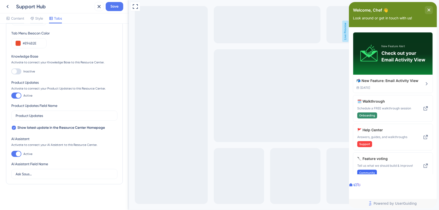
click at [15, 153] on div at bounding box center [16, 154] width 10 height 6
click at [11, 154] on input "Active" at bounding box center [11, 154] width 0 height 0
checkbox input "false"
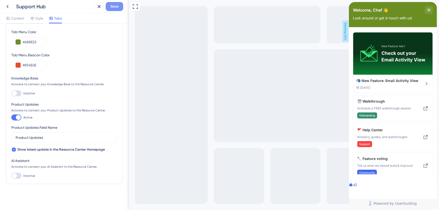
click at [115, 6] on span "Save" at bounding box center [114, 7] width 8 height 6
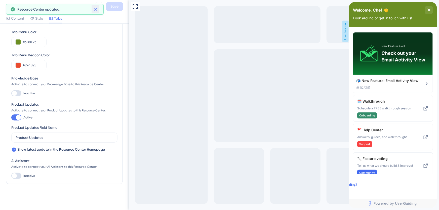
click at [96, 9] on icon at bounding box center [95, 9] width 5 height 5
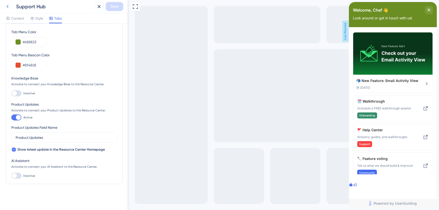
click at [9, 7] on icon at bounding box center [8, 7] width 6 height 6
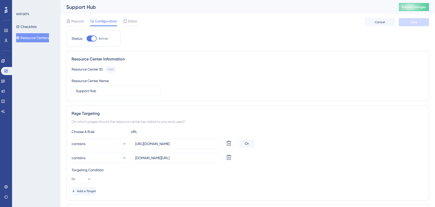
click at [430, 3] on div "Support Hub Publish Changes" at bounding box center [247, 7] width 375 height 14
click at [423, 6] on span "Publish Changes" at bounding box center [414, 7] width 24 height 4
click at [129, 21] on span "Editor" at bounding box center [132, 21] width 9 height 6
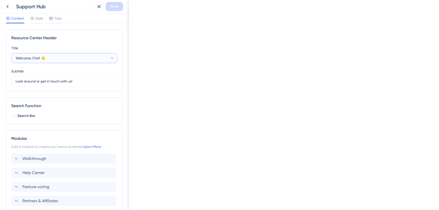
click at [48, 57] on input "Welcome, Chef 👋" at bounding box center [62, 58] width 93 height 6
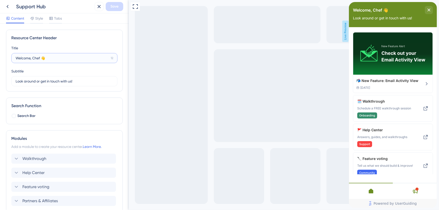
paste input "🫒"
click at [60, 58] on input "Welcome, Chef 👋🫒" at bounding box center [62, 58] width 93 height 6
click at [54, 58] on input "Welcome, Chef 👋" at bounding box center [62, 58] width 93 height 6
type input "Welcome, Chef 👋"
click at [96, 43] on div "Resource Center Header Title Welcome, Chef 👋 12 Welcome, Chef 👋 Subtitle Look a…" at bounding box center [64, 61] width 117 height 62
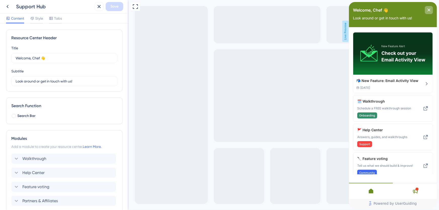
click at [428, 11] on icon "close resource center" at bounding box center [428, 10] width 3 height 3
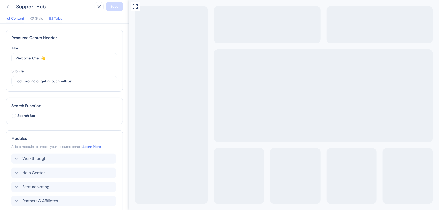
click at [55, 20] on span "Tabs" at bounding box center [58, 18] width 8 height 6
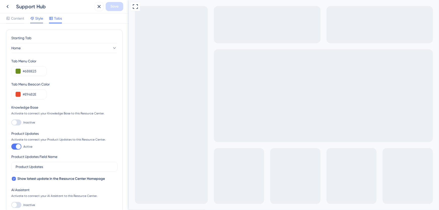
click at [33, 18] on icon at bounding box center [32, 18] width 4 height 4
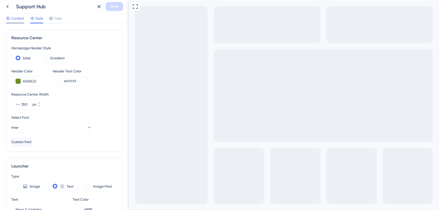
click at [16, 19] on span "Content" at bounding box center [17, 18] width 13 height 6
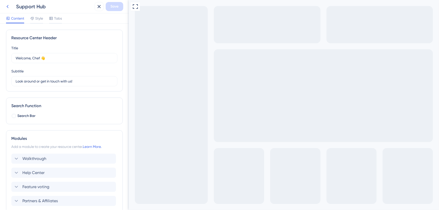
click at [8, 6] on icon at bounding box center [8, 7] width 6 height 6
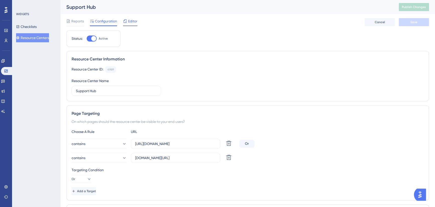
click at [128, 21] on span "Editor" at bounding box center [132, 21] width 9 height 6
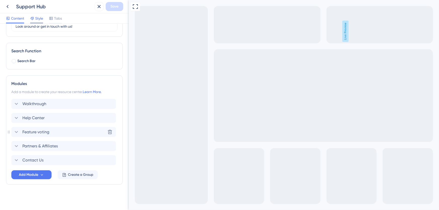
click at [34, 17] on div "Style" at bounding box center [36, 18] width 13 height 6
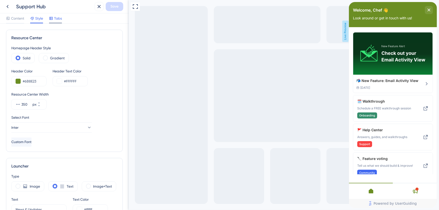
click at [56, 20] on span "Tabs" at bounding box center [58, 18] width 8 height 6
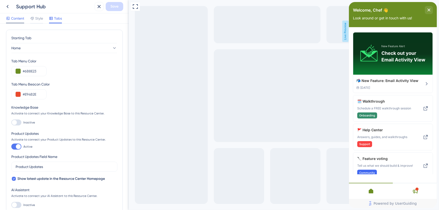
click at [19, 18] on span "Content" at bounding box center [17, 18] width 13 height 6
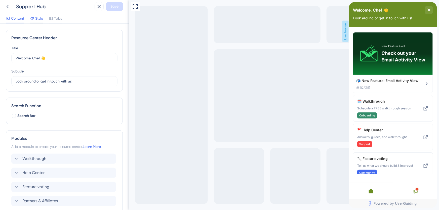
click at [38, 19] on span "Style" at bounding box center [39, 18] width 8 height 6
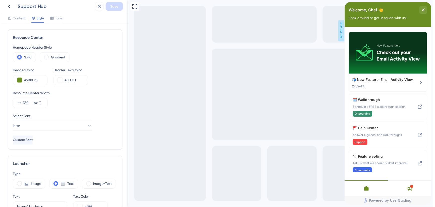
scroll to position [91, 0]
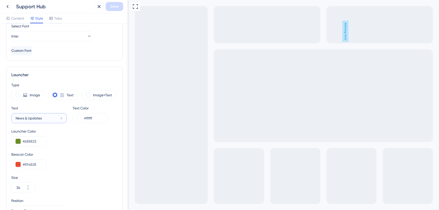
drag, startPoint x: 47, startPoint y: 117, endPoint x: 1, endPoint y: 117, distance: 46.0
click at [1, 117] on div "Resource Center Homepage Header Style Solid Gradient Header Color #6B8E23 Heade…" at bounding box center [64, 117] width 129 height 186
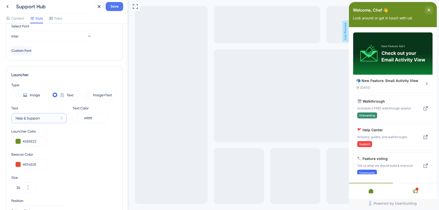
type input "Help & Support"
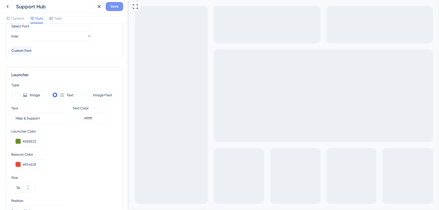
click at [113, 7] on span "Save" at bounding box center [114, 7] width 8 height 6
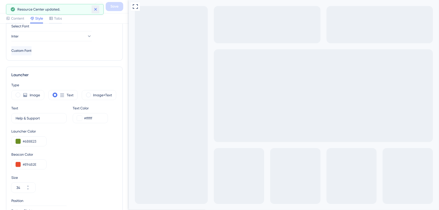
drag, startPoint x: 95, startPoint y: 10, endPoint x: 65, endPoint y: 8, distance: 30.3
click at [95, 10] on icon at bounding box center [95, 9] width 5 height 5
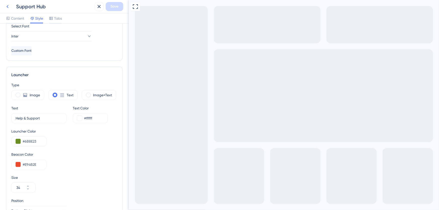
click at [8, 7] on icon at bounding box center [8, 7] width 6 height 6
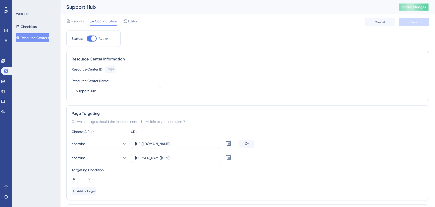
click at [419, 5] on span "Publish Changes" at bounding box center [414, 7] width 24 height 4
